Goal: Task Accomplishment & Management: Use online tool/utility

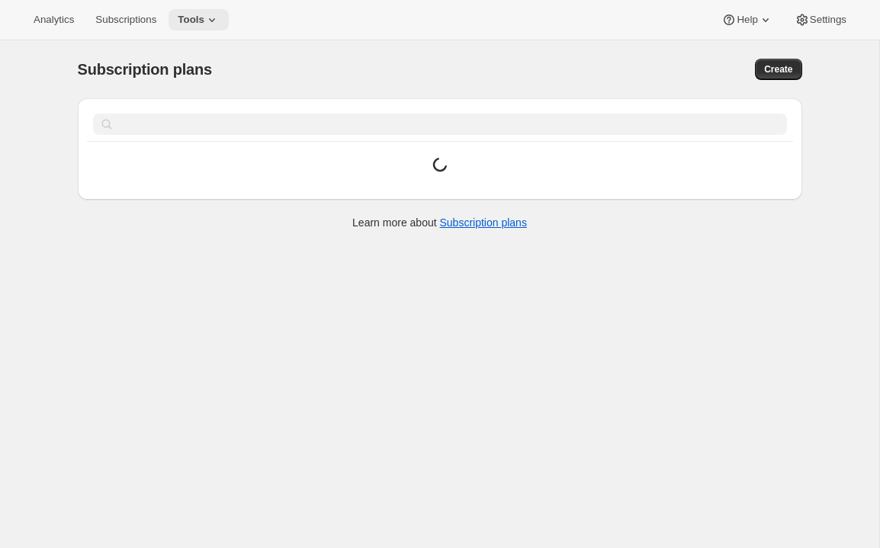
click at [215, 21] on icon at bounding box center [211, 19] width 15 height 15
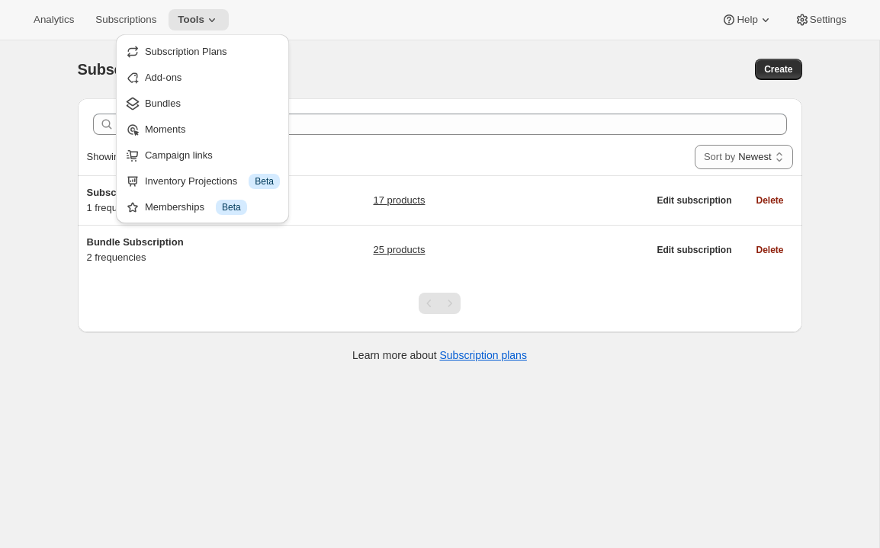
click at [150, 427] on div "Subscription plans. This page is ready Subscription plans Create Clear Showing …" at bounding box center [439, 314] width 879 height 548
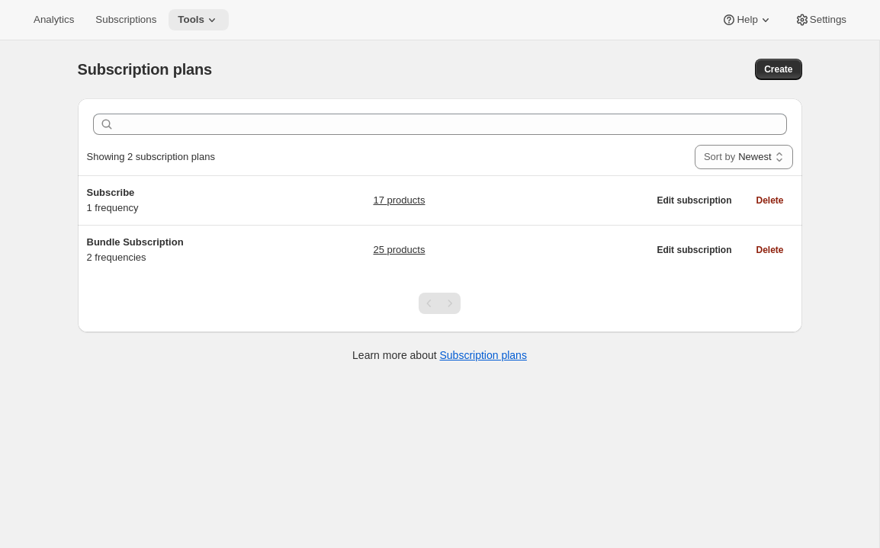
click at [204, 21] on span "Tools" at bounding box center [191, 20] width 27 height 12
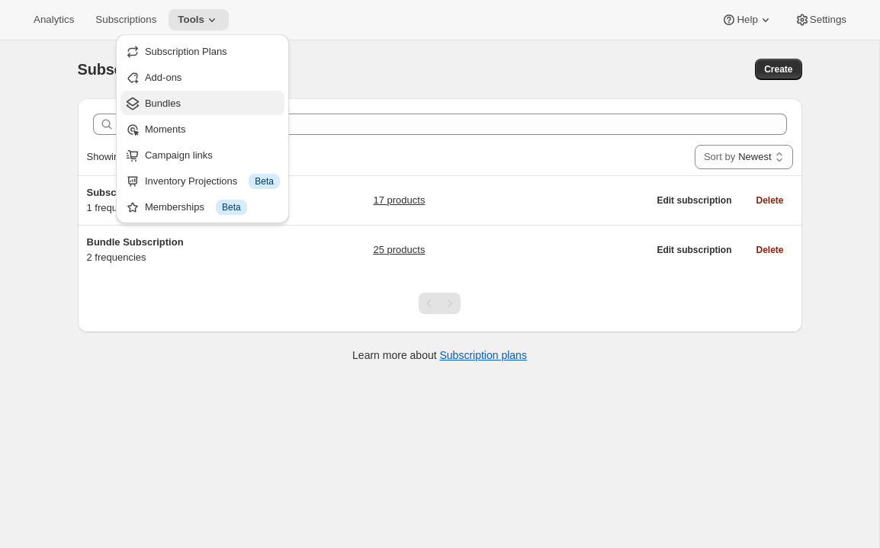
click at [184, 107] on span "Bundles" at bounding box center [212, 103] width 135 height 15
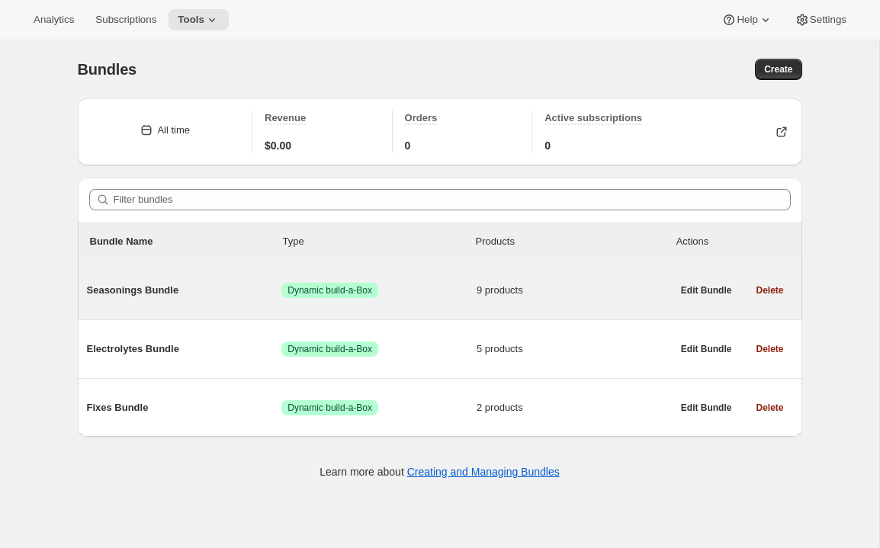
click at [165, 295] on span "Seasonings Bundle" at bounding box center [184, 290] width 195 height 15
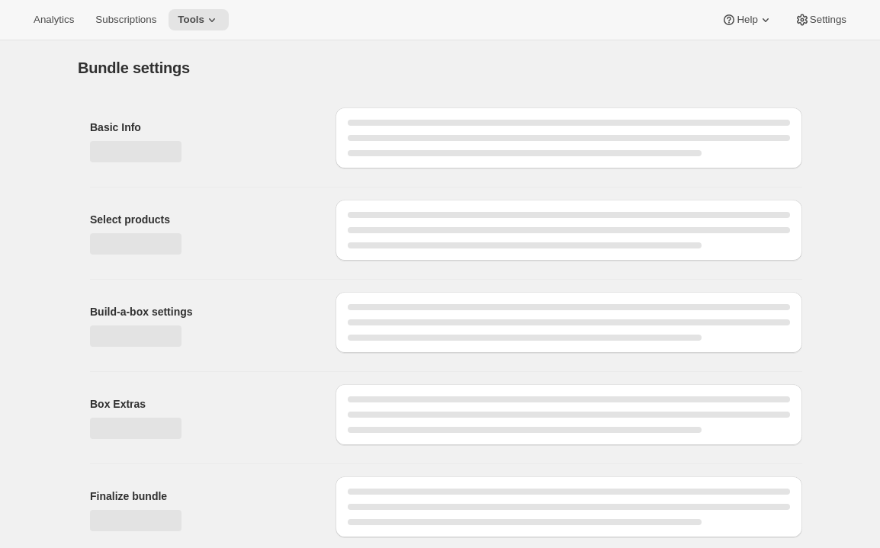
type input "Seasonings Bundle"
radio input "true"
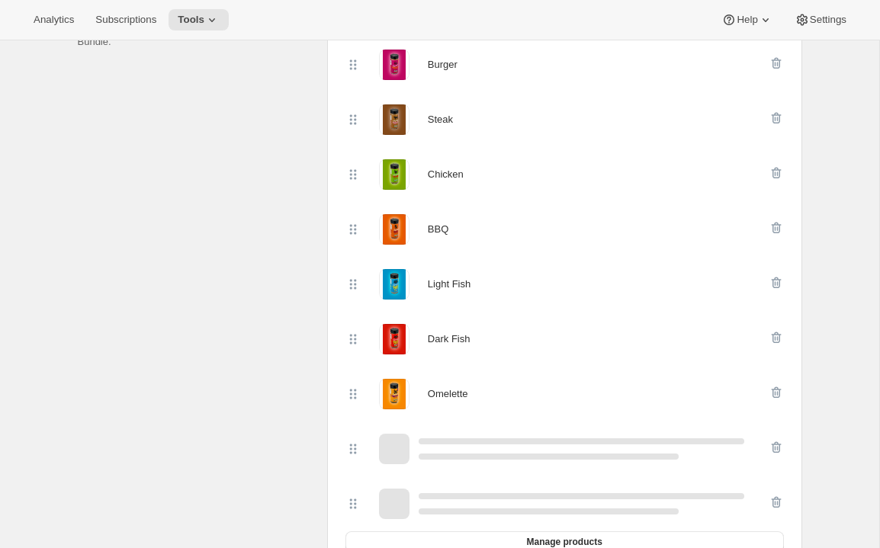
scroll to position [366, 0]
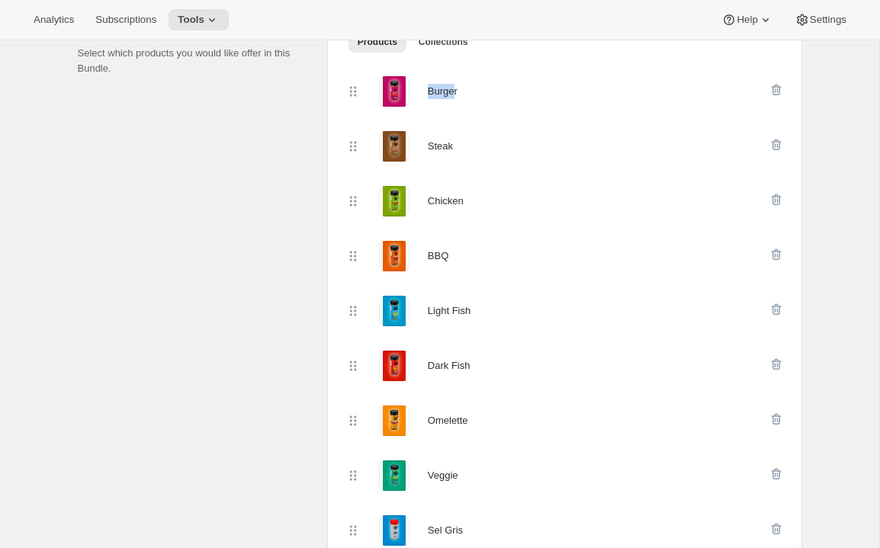
drag, startPoint x: 457, startPoint y: 92, endPoint x: 429, endPoint y: 93, distance: 27.5
click at [429, 93] on div "Burger" at bounding box center [443, 91] width 30 height 15
click at [443, 93] on div "Burger" at bounding box center [443, 91] width 30 height 15
